Goal: Entertainment & Leisure: Consume media (video, audio)

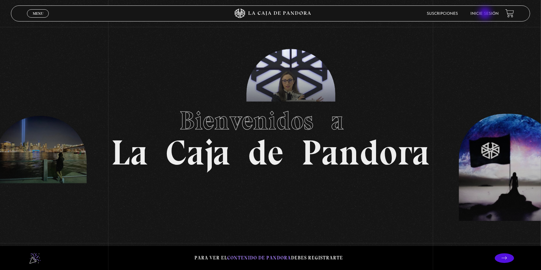
drag, startPoint x: 486, startPoint y: 14, endPoint x: 485, endPoint y: 18, distance: 3.9
click at [486, 14] on link "Inicie sesión" at bounding box center [484, 14] width 28 height 4
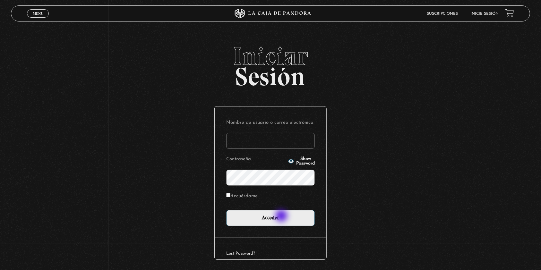
type input "hduarte0712"
click at [273, 227] on div "Nombre de usuario o correo electrónico hduarte0712 Contraseña Show Password Rec…" at bounding box center [271, 171] width 112 height 131
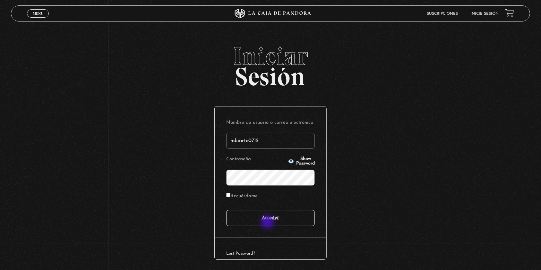
click at [268, 223] on input "Acceder" at bounding box center [270, 218] width 89 height 16
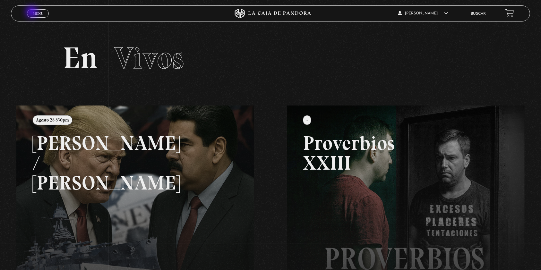
click at [33, 13] on span "Menu" at bounding box center [38, 14] width 11 height 4
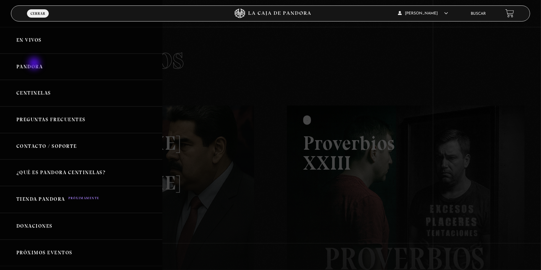
click at [35, 64] on link "Pandora" at bounding box center [81, 67] width 162 height 27
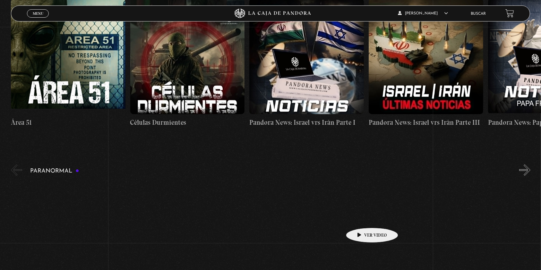
scroll to position [427, 0]
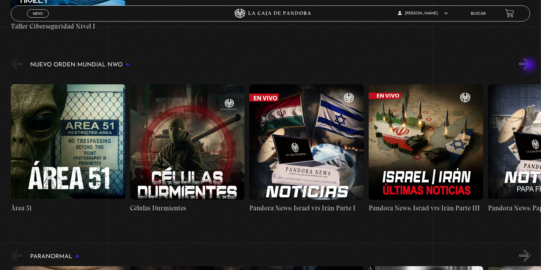
click at [529, 66] on button "»" at bounding box center [524, 63] width 11 height 11
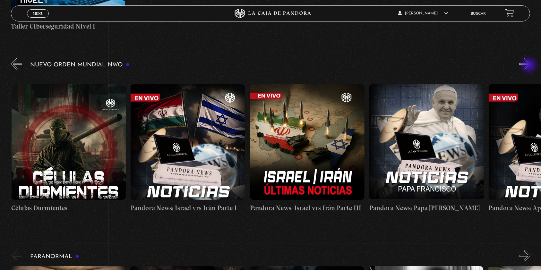
click at [529, 66] on button "»" at bounding box center [524, 63] width 11 height 11
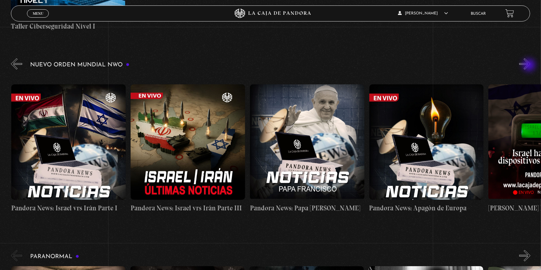
click at [529, 66] on button "»" at bounding box center [524, 63] width 11 height 11
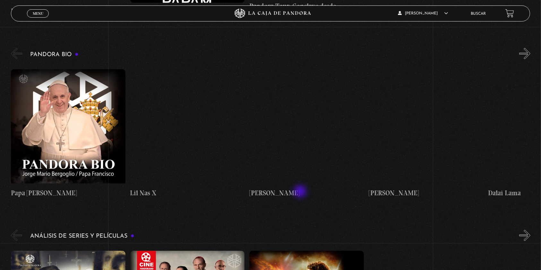
scroll to position [1112, 0]
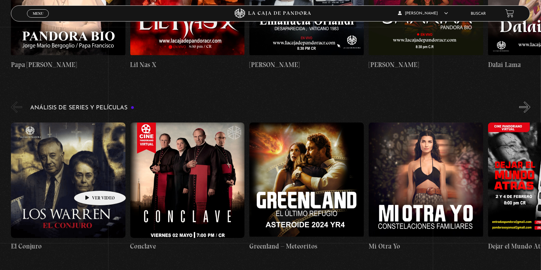
click at [90, 181] on figure at bounding box center [68, 180] width 114 height 115
